Goal: Navigation & Orientation: Understand site structure

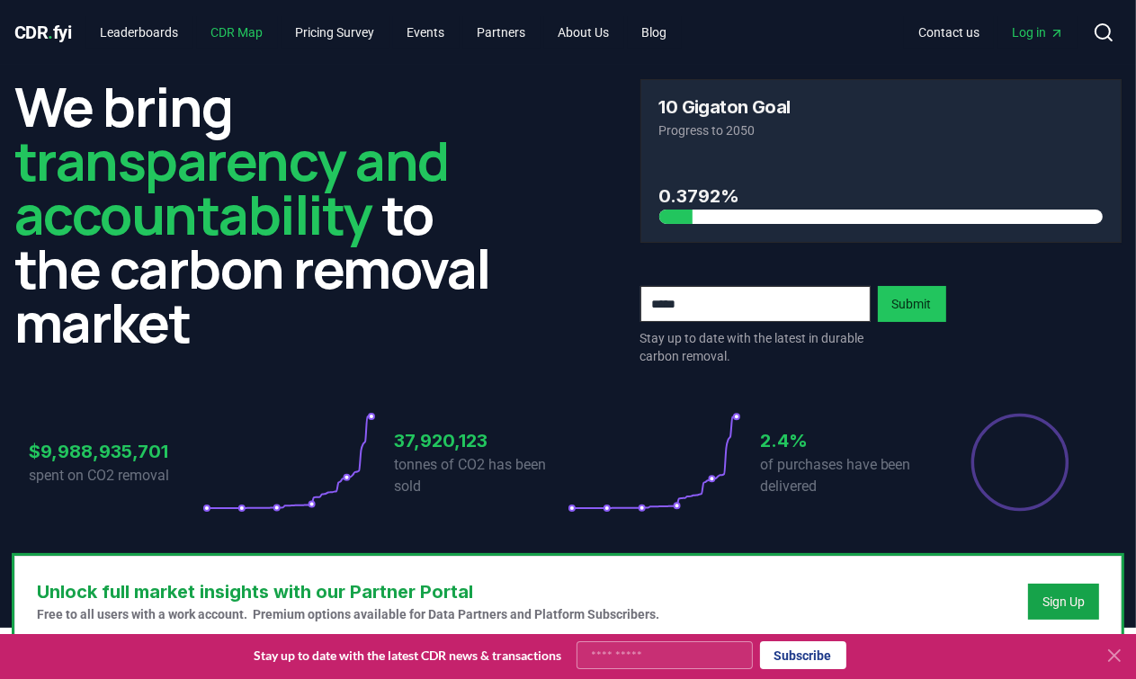
click at [225, 31] on link "CDR Map" at bounding box center [237, 32] width 81 height 32
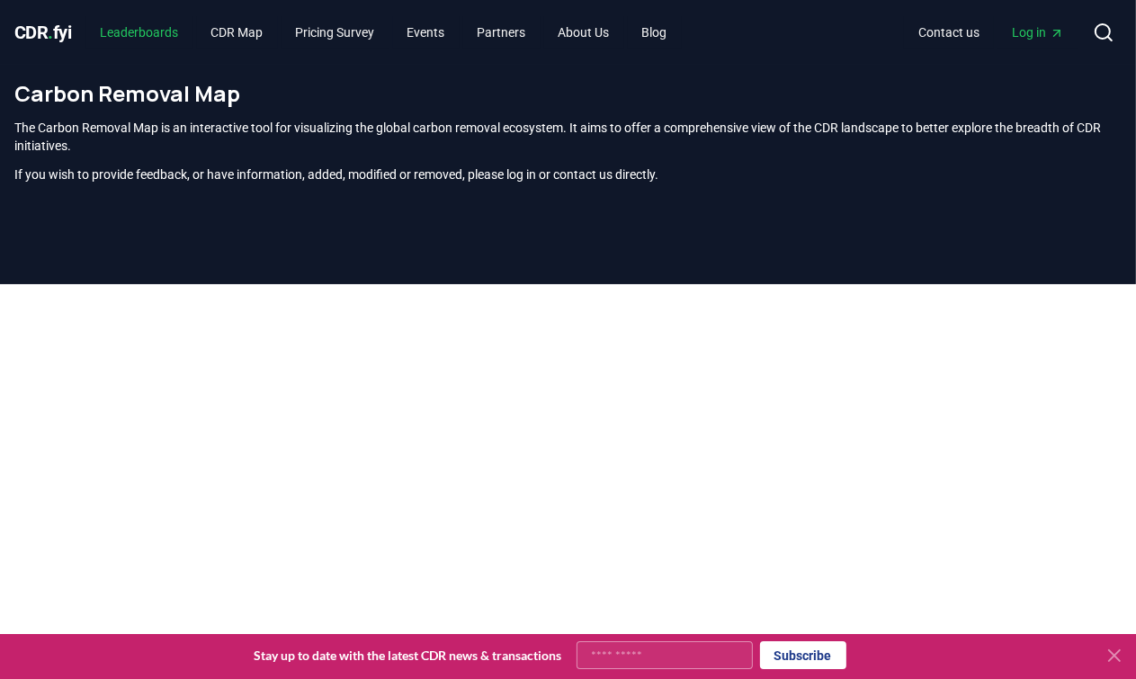
click at [155, 25] on link "Leaderboards" at bounding box center [139, 32] width 107 height 32
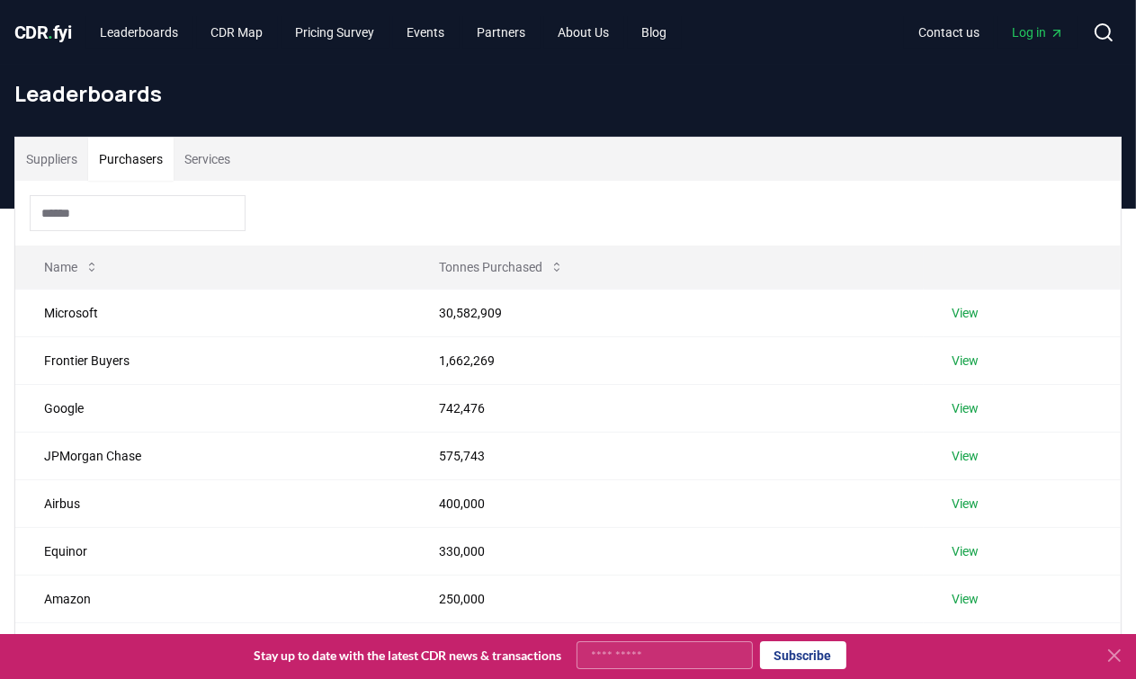
click at [131, 162] on button "Purchasers" at bounding box center [130, 159] width 85 height 43
click at [207, 162] on button "Services" at bounding box center [207, 159] width 67 height 43
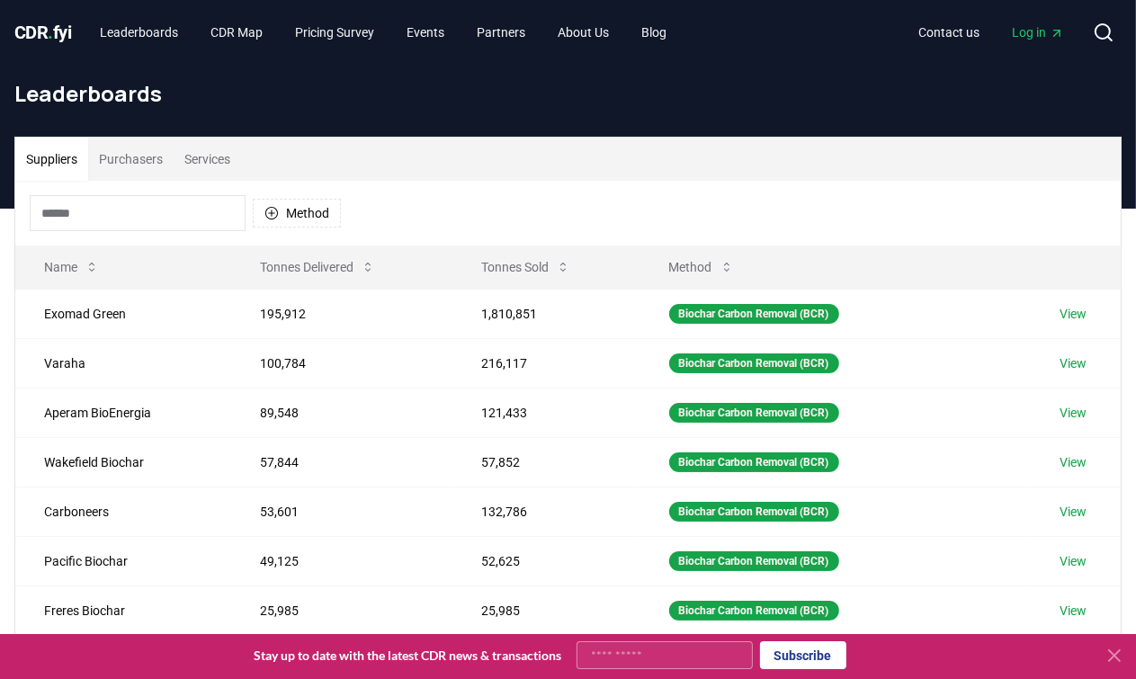
click at [47, 165] on button "Suppliers" at bounding box center [51, 159] width 73 height 43
click at [136, 33] on link "Leaderboards" at bounding box center [139, 32] width 107 height 32
click at [54, 29] on span "CDR . fyi" at bounding box center [43, 33] width 58 height 22
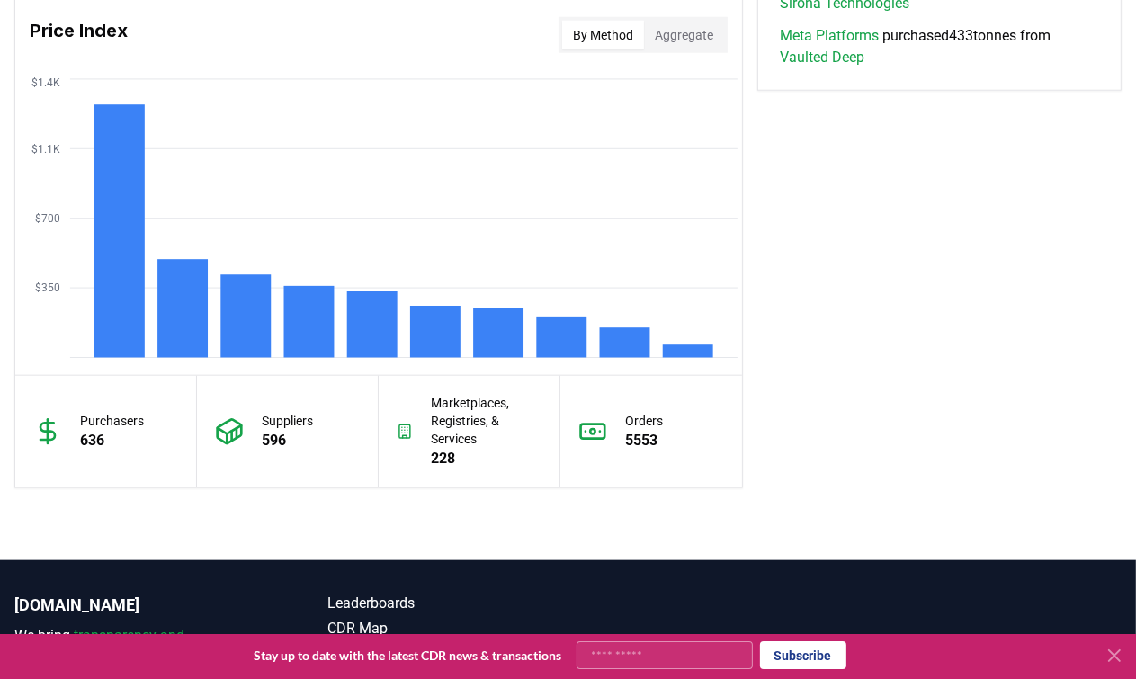
scroll to position [1511, 0]
